Goal: Information Seeking & Learning: Learn about a topic

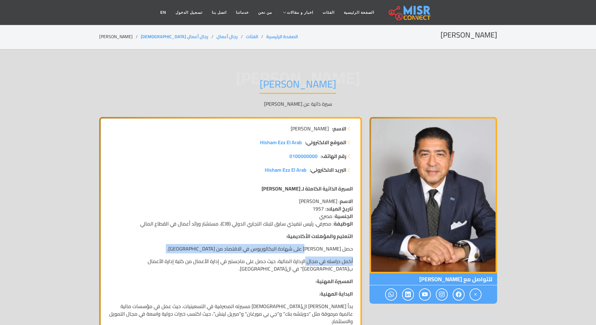
drag, startPoint x: 312, startPoint y: 245, endPoint x: 305, endPoint y: 256, distance: 12.6
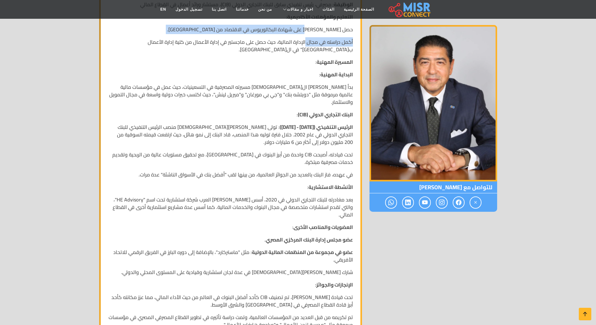
scroll to position [219, 0]
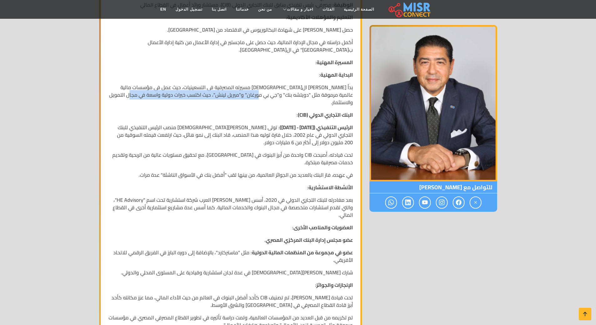
drag, startPoint x: 283, startPoint y: 95, endPoint x: 154, endPoint y: 95, distance: 129.4
click at [154, 95] on p "بدأ [PERSON_NAME] ال[DEMOGRAPHIC_DATA] مسيرته المصرفية في التسعينيات، حيث عمل ف…" at bounding box center [230, 94] width 244 height 23
copy p "حيث اكتسب خبرات دولية واسعة في مجال التمويل والاستثمار."
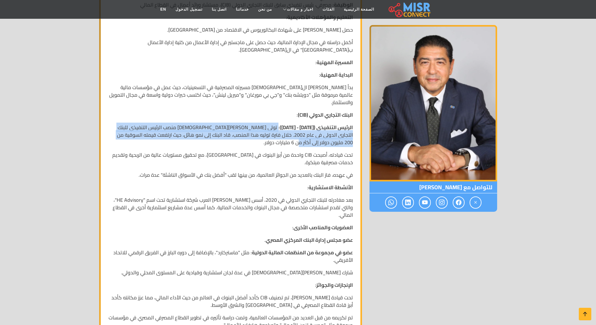
drag, startPoint x: 284, startPoint y: 120, endPoint x: 281, endPoint y: 132, distance: 12.6
click at [281, 132] on p "الرئيس التنفيذي (2002 - 2020) : تولى هشام عز العرب منصب الرئيس التنفيذي للبنك ا…" at bounding box center [230, 134] width 244 height 23
copy p "تولى هشام عز العرب منصب الرئيس التنفيذي للبنك التجاري الدولي في عام 2002. خلال …"
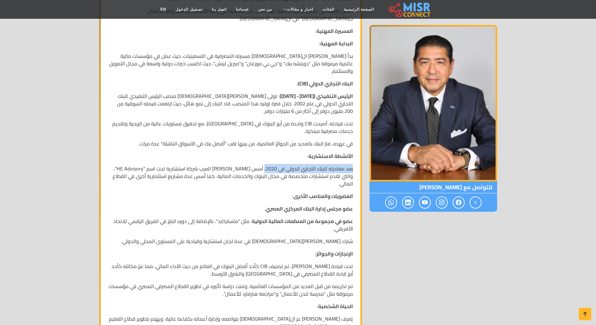
drag, startPoint x: 355, startPoint y: 160, endPoint x: 265, endPoint y: 161, distance: 89.4
click at [265, 161] on div "السيرة الذاتية الكاملة لـ هشام عز العرب الاسم : هشام عز العرب تاريخ الميلاد : 1…" at bounding box center [230, 159] width 252 height 458
copy p "بعد مغادرته للبنك التجاري الدولي في 2020،"
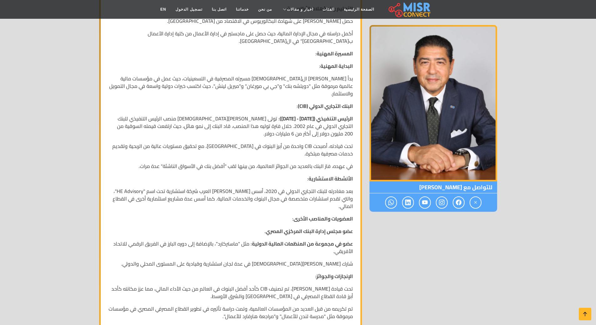
scroll to position [246, 0]
